Goal: Find specific fact: Find specific fact

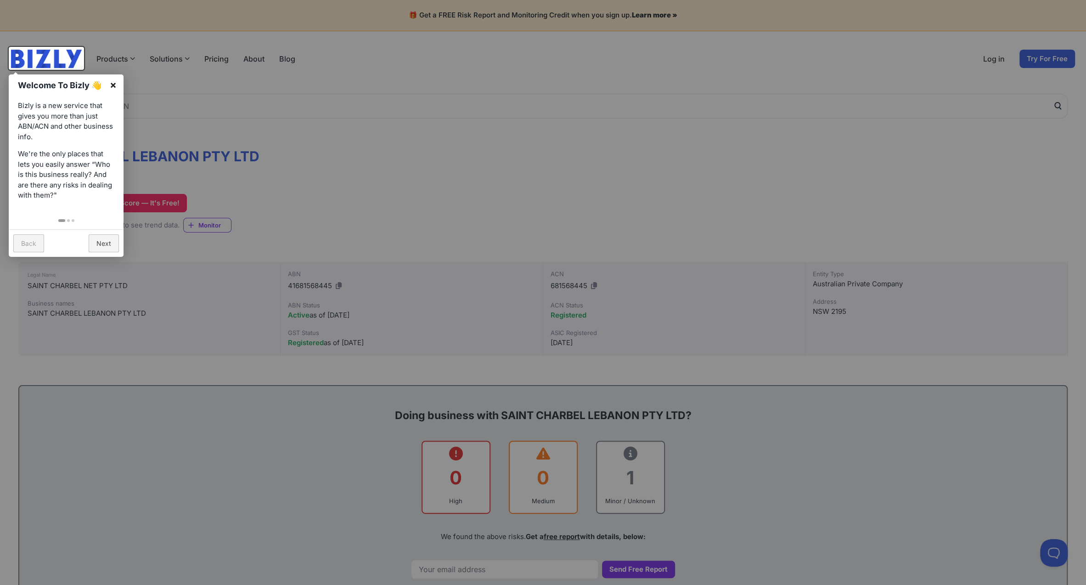
click at [113, 85] on link "×" at bounding box center [113, 84] width 21 height 21
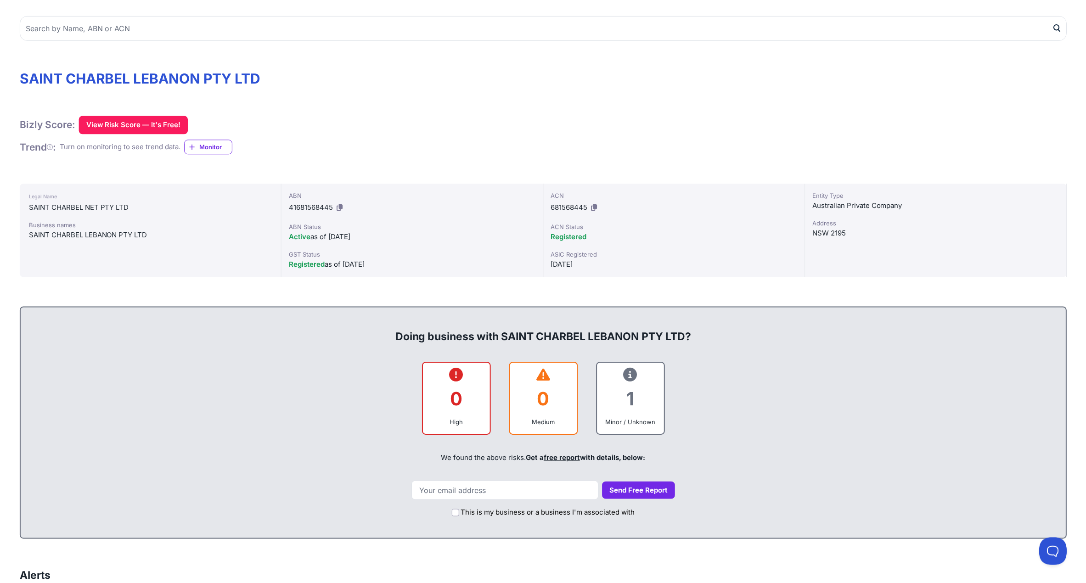
scroll to position [92, 0]
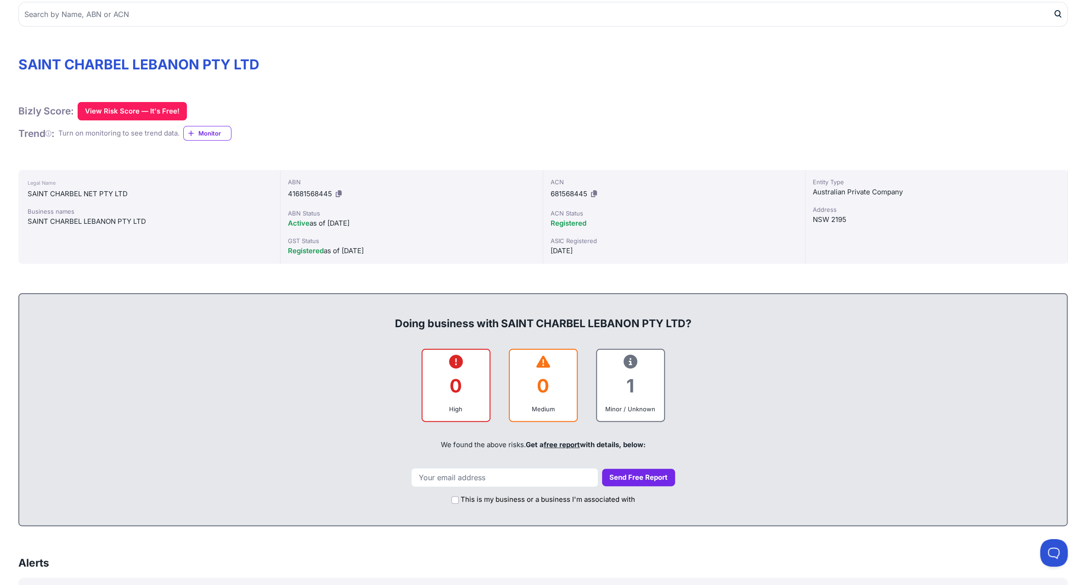
click at [305, 196] on span "41681568445" at bounding box center [310, 193] width 44 height 9
drag, startPoint x: 305, startPoint y: 196, endPoint x: 233, endPoint y: 206, distance: 72.9
click at [233, 206] on div "Legal Name SAINT CHARBEL NET PTY LTD Business names SAINT CHARBEL LEBANON PTY L…" at bounding box center [149, 217] width 262 height 94
click at [313, 194] on span "41681568445" at bounding box center [310, 193] width 44 height 9
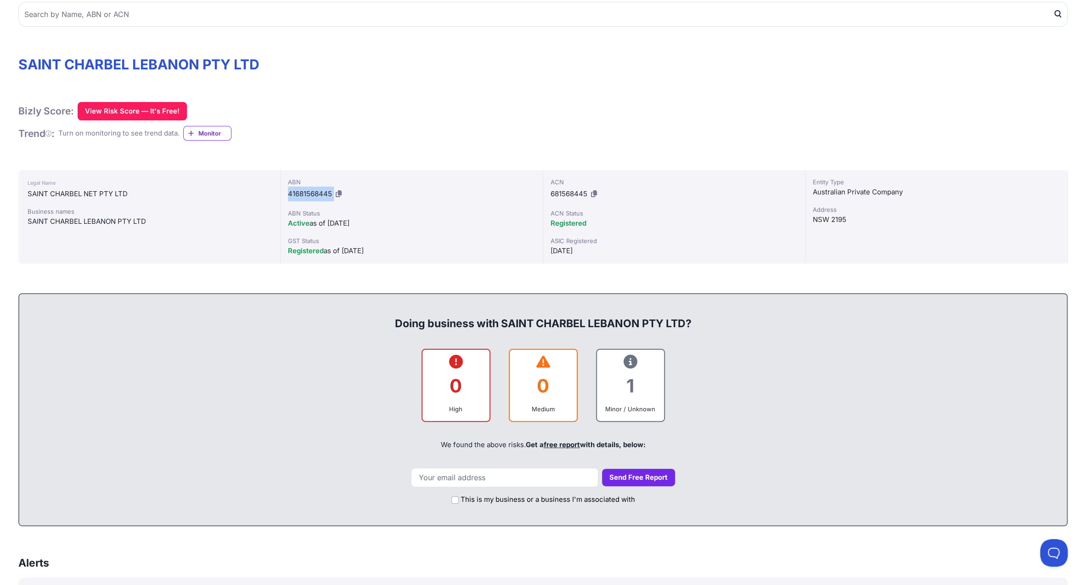
click at [313, 194] on span "41681568445" at bounding box center [310, 193] width 44 height 9
copy div "41681568445"
click at [291, 194] on span "41681568445" at bounding box center [310, 193] width 44 height 9
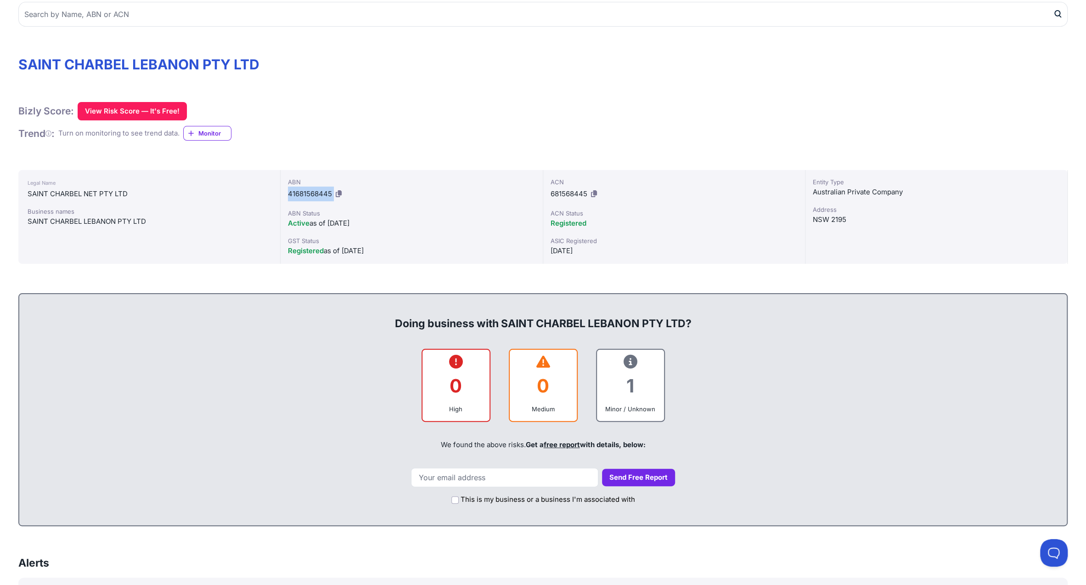
copy div "41681568445"
click at [886, 68] on h1 "SAINT CHARBEL LEBANON PTY LTD" at bounding box center [542, 64] width 1049 height 17
